Goal: Task Accomplishment & Management: Use online tool/utility

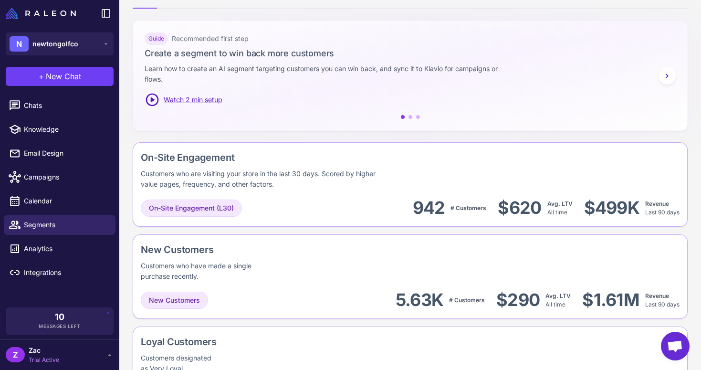
scroll to position [138, 0]
click at [221, 204] on span "On-Site Engagement (L30)" at bounding box center [191, 207] width 85 height 10
click at [285, 184] on div "Customers who are visiting your store in the last 30 days. Scored by higher val…" at bounding box center [264, 177] width 247 height 21
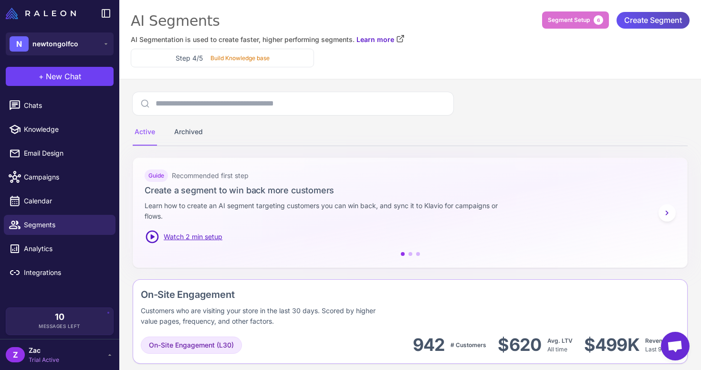
click at [638, 14] on span "Create Segment" at bounding box center [653, 20] width 58 height 17
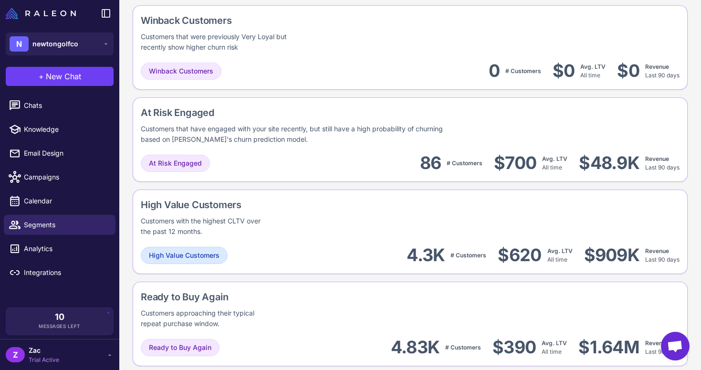
scroll to position [836, 0]
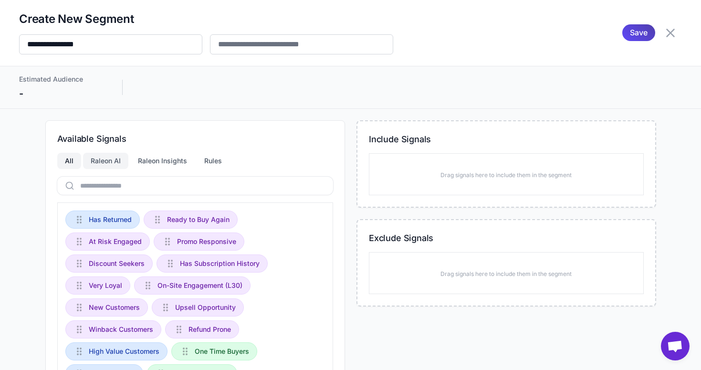
click at [109, 158] on div "Raleon AI" at bounding box center [105, 161] width 45 height 16
